Goal: Information Seeking & Learning: Understand process/instructions

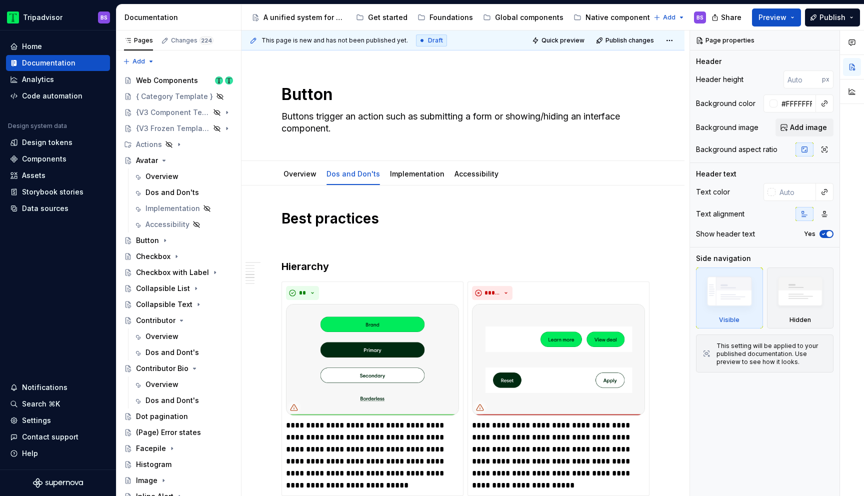
scroll to position [1042, 0]
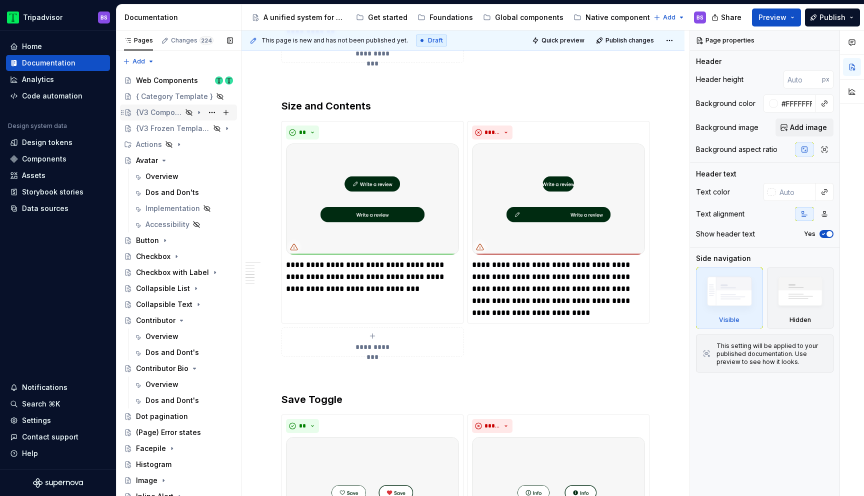
click at [202, 111] on icon "Page tree" at bounding box center [199, 113] width 8 height 8
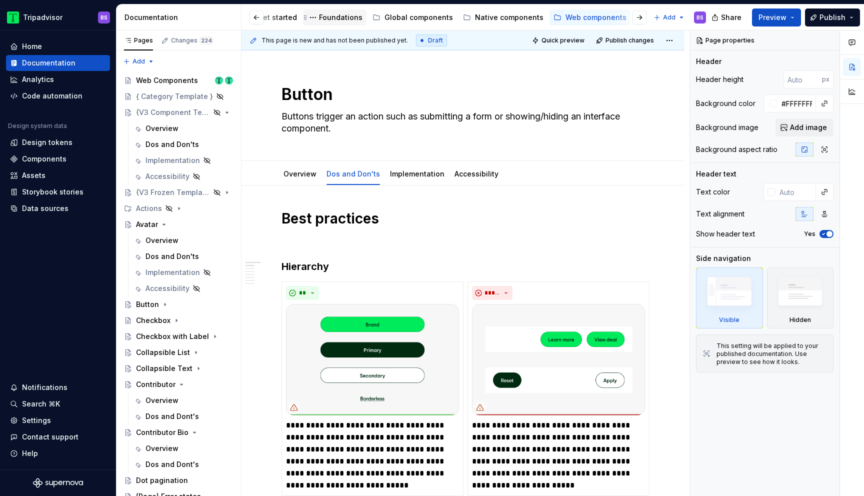
scroll to position [0, 113]
click at [165, 258] on div "Dos and Don'ts" at bounding box center [173, 257] width 54 height 10
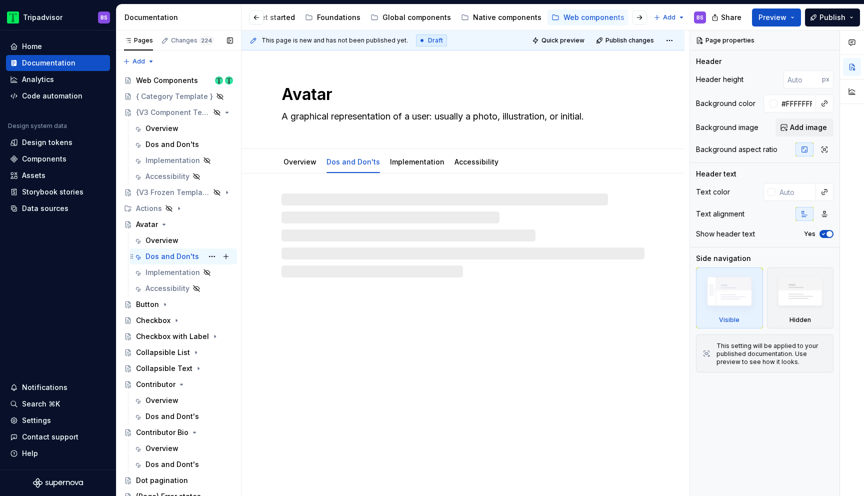
click at [165, 258] on div "Dos and Don'ts" at bounding box center [173, 257] width 54 height 10
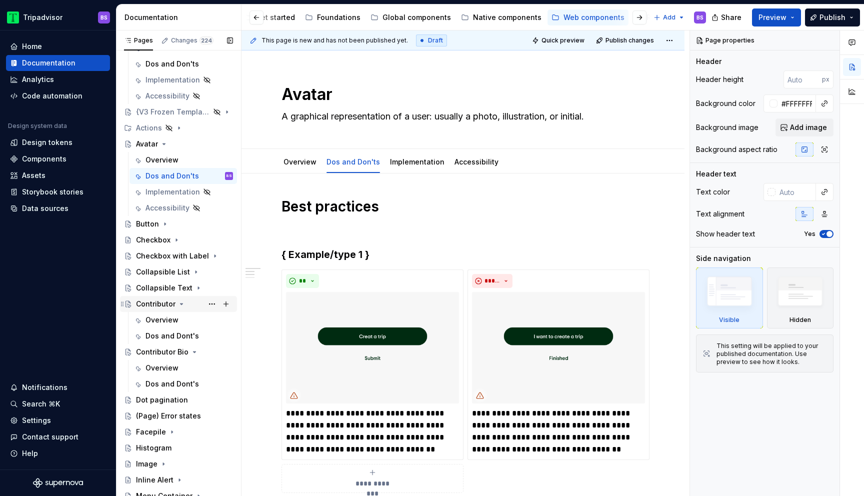
click at [161, 305] on div "Contributor" at bounding box center [156, 304] width 40 height 10
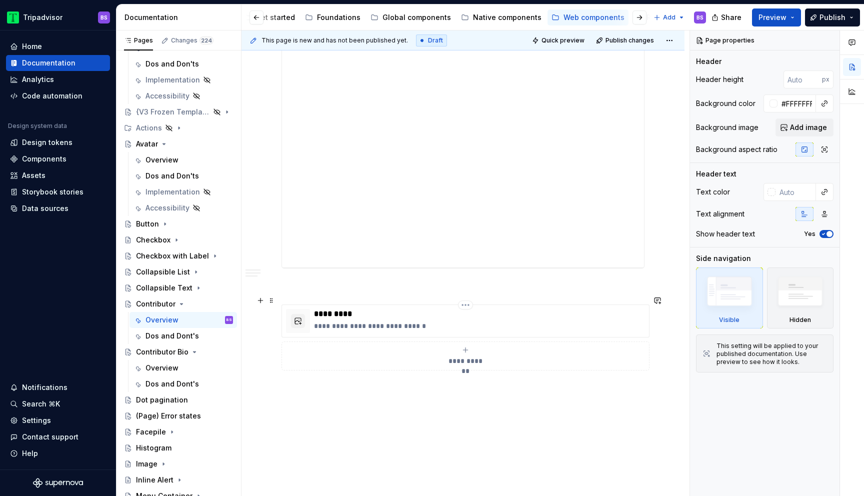
scroll to position [1086, 0]
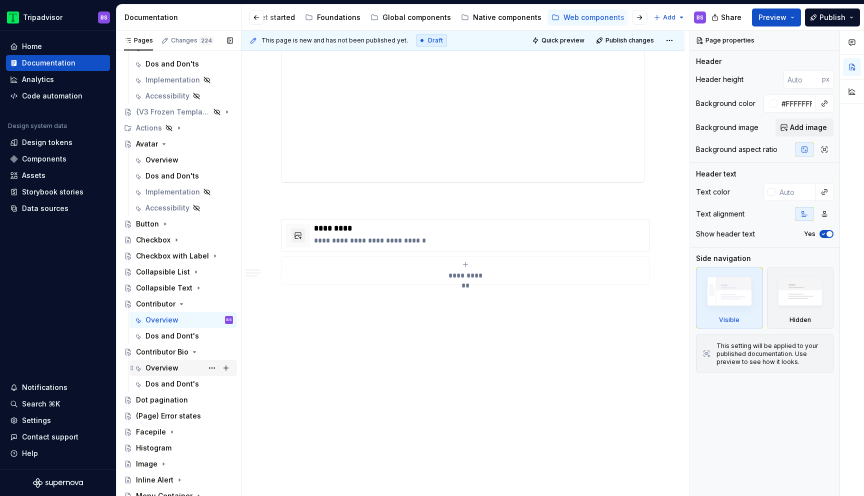
click at [167, 371] on div "Overview" at bounding box center [162, 368] width 33 height 10
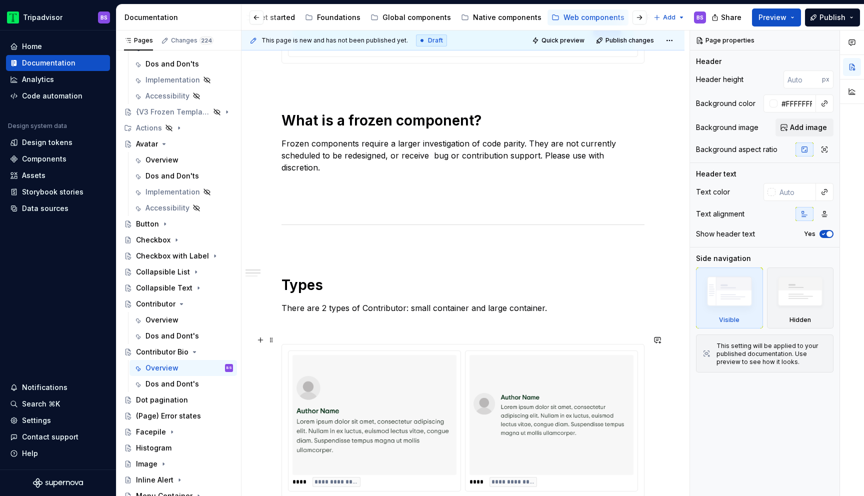
scroll to position [466, 0]
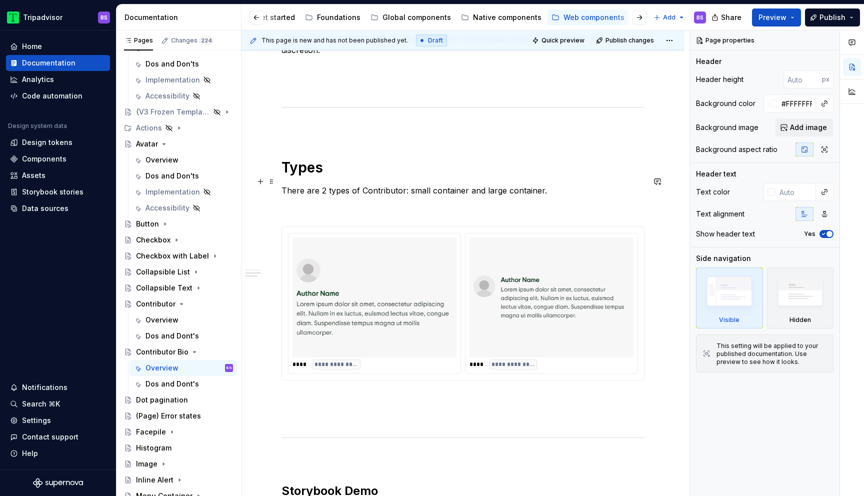
type textarea "*"
click at [404, 185] on p "There are 2 types of Contributor: small container and large container." at bounding box center [463, 191] width 363 height 12
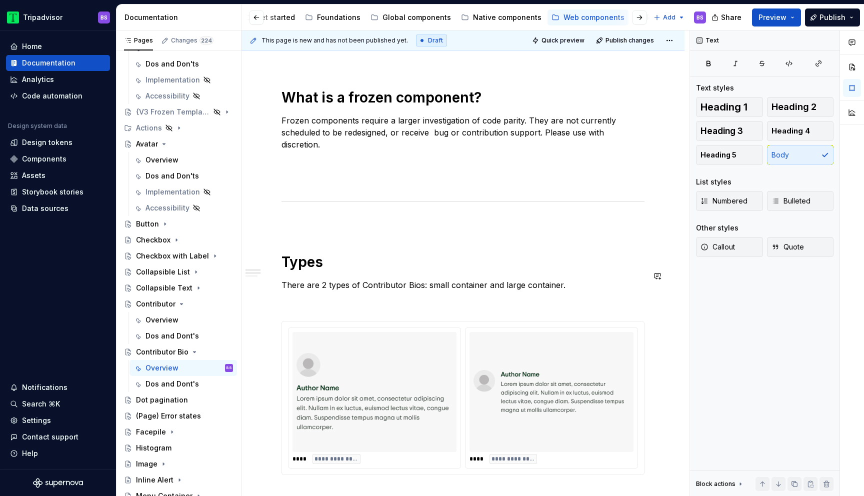
scroll to position [366, 0]
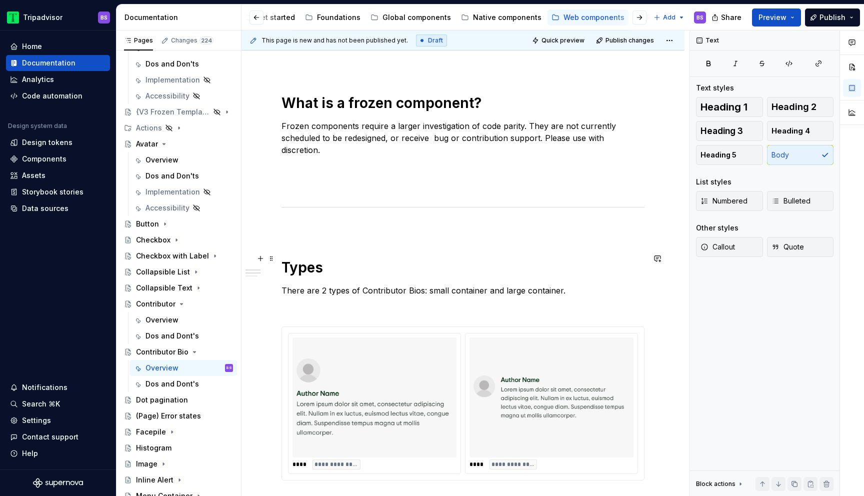
click at [325, 259] on h1 "Types" at bounding box center [463, 268] width 363 height 18
click at [343, 285] on p "There are 2 types of Contributor Bios: small container and large container." at bounding box center [463, 291] width 363 height 12
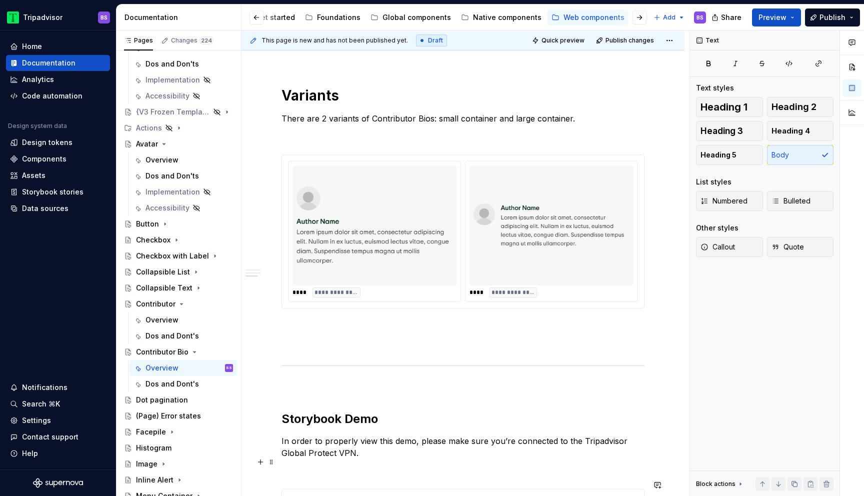
scroll to position [392, 0]
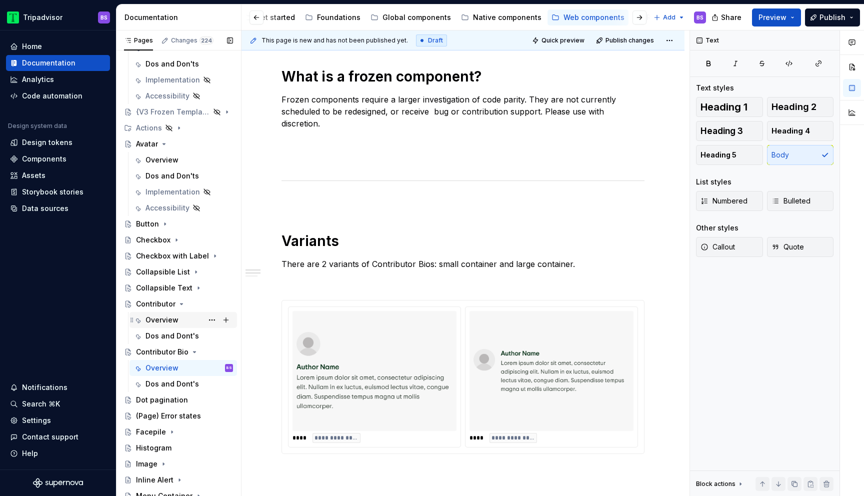
click at [165, 320] on div "Overview" at bounding box center [162, 320] width 33 height 10
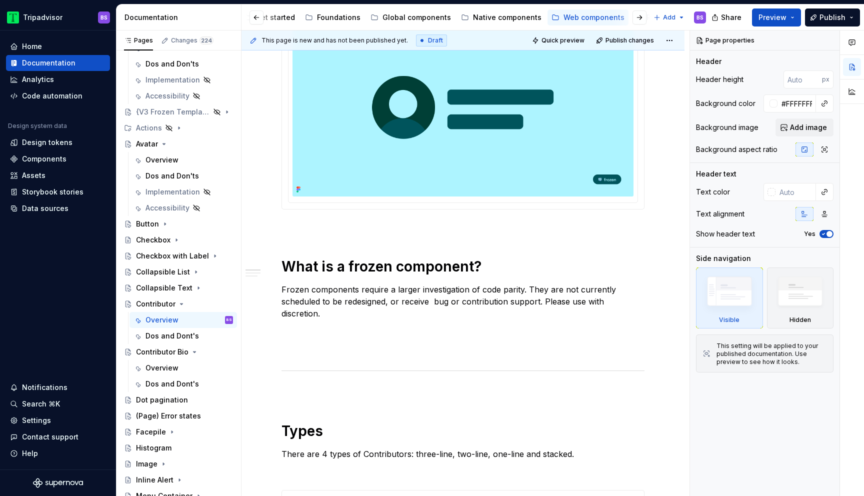
scroll to position [245, 0]
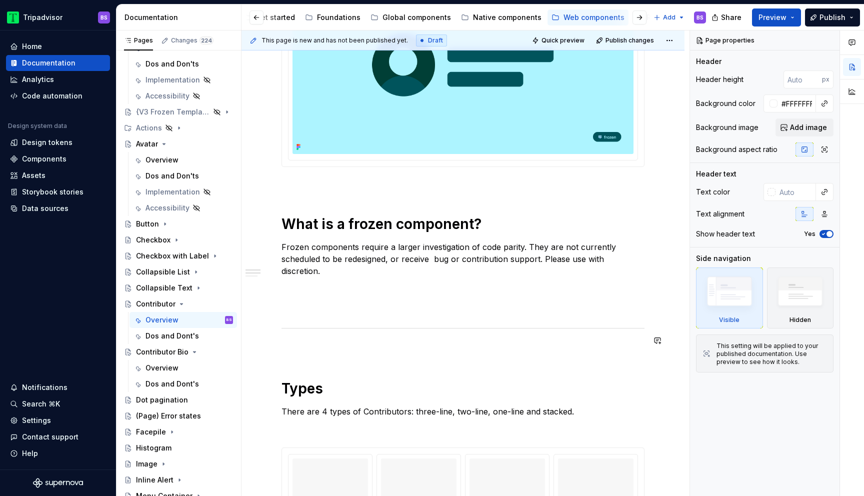
type textarea "*"
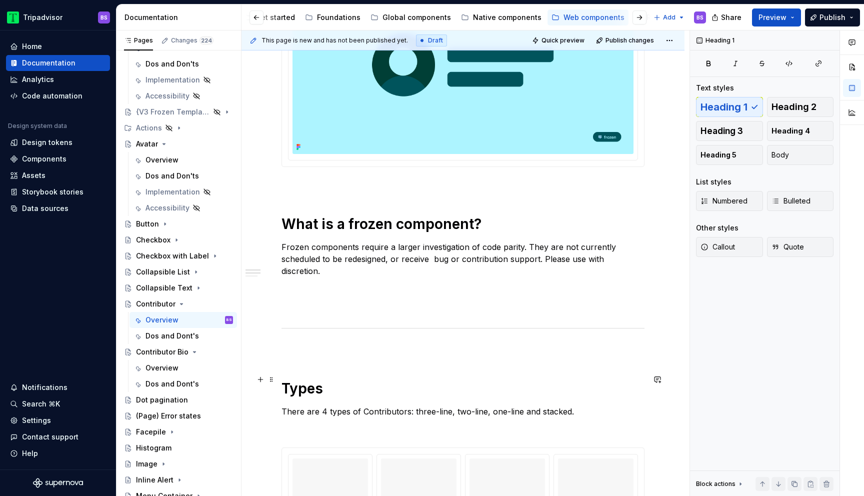
click at [308, 383] on h1 "Types" at bounding box center [463, 389] width 363 height 18
click at [336, 406] on p "There are 4 types of Contributors: three-line, two-line, one-line and stacked." at bounding box center [463, 412] width 363 height 12
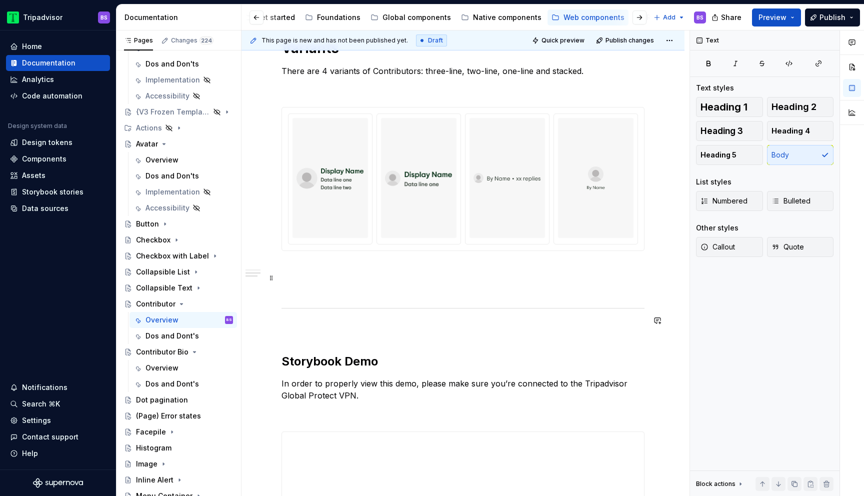
scroll to position [486, 0]
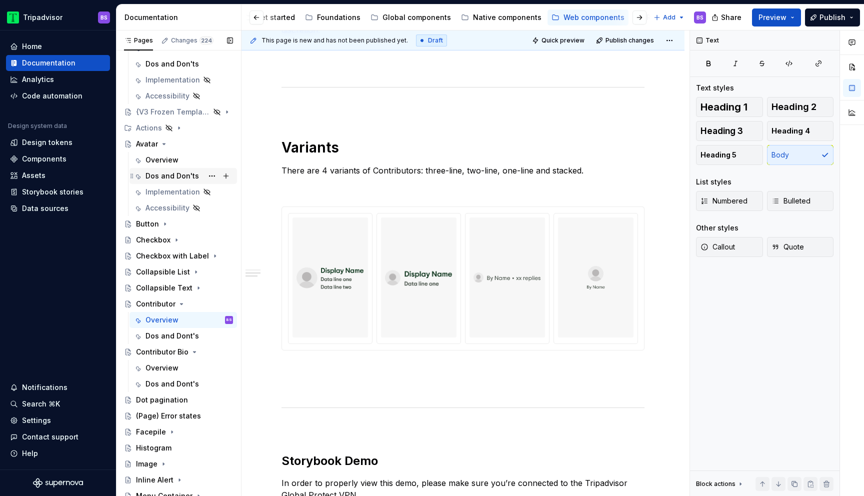
click at [165, 172] on div "Dos and Don'ts" at bounding box center [173, 176] width 54 height 10
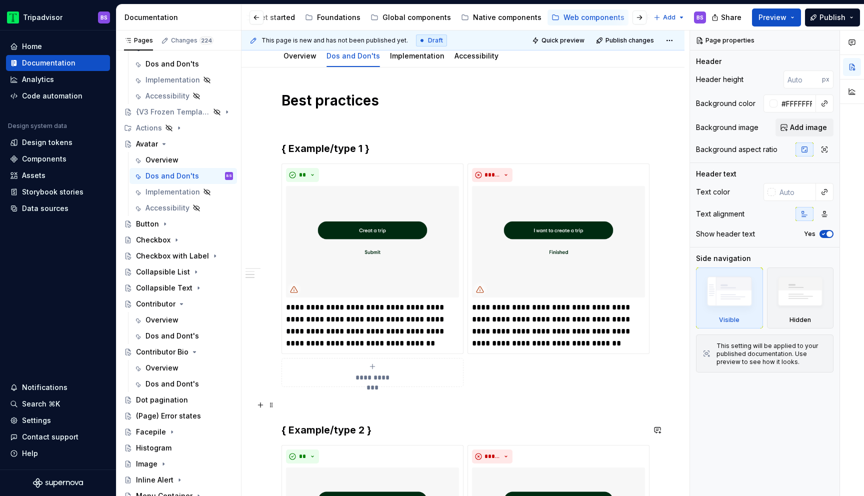
scroll to position [31, 0]
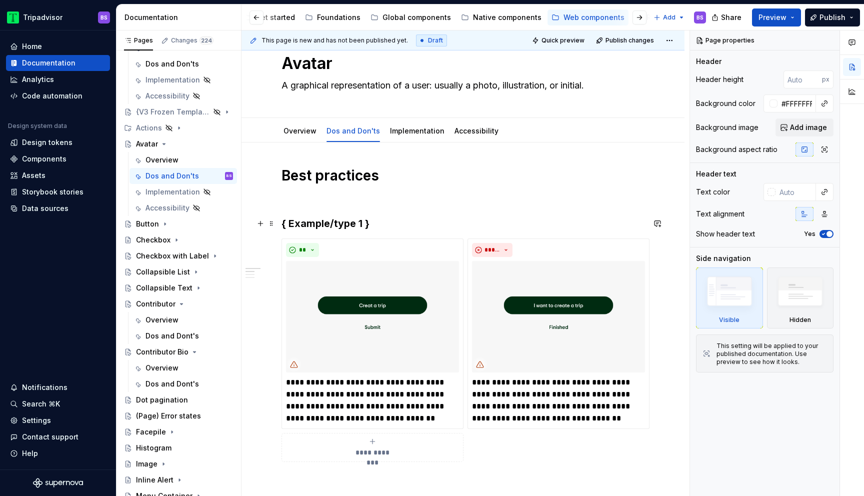
type textarea "*"
